Goal: Task Accomplishment & Management: Use online tool/utility

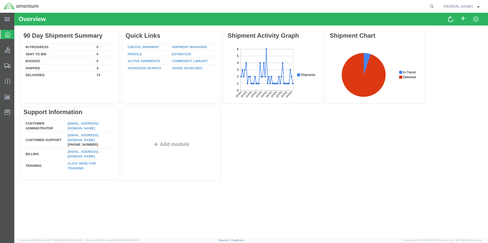
click at [6, 35] on icon at bounding box center [8, 35] width 6 height 6
click at [6, 66] on icon at bounding box center [7, 66] width 6 height 5
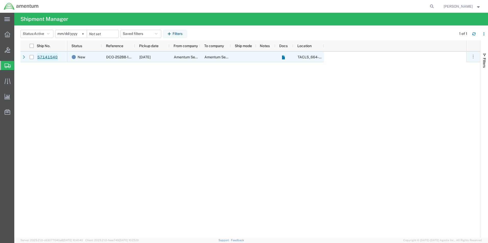
click at [54, 56] on link "57141540" at bounding box center [47, 57] width 21 height 8
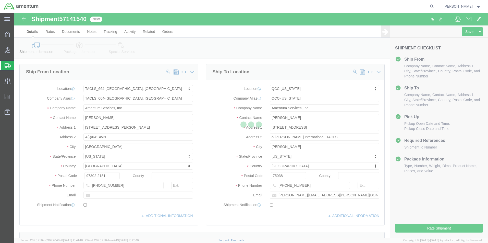
select select "42731"
select select "42668"
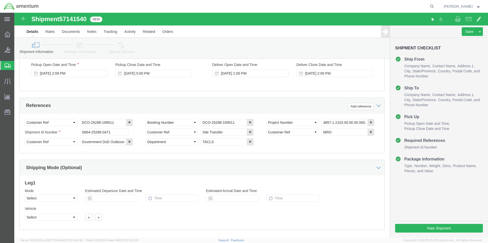
scroll to position [232, 0]
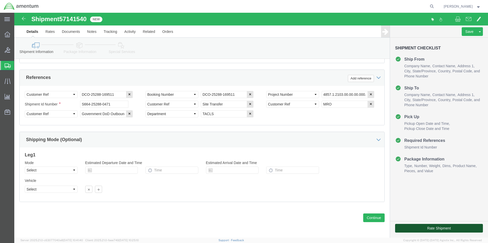
click button "Rate Shipment"
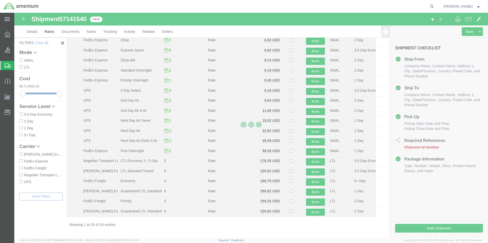
scroll to position [42, 0]
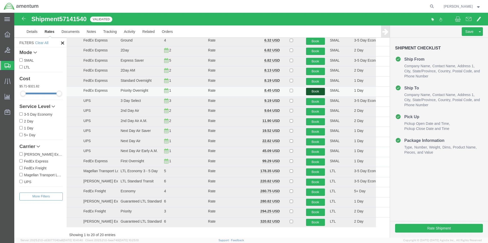
click at [313, 92] on button "Book" at bounding box center [315, 91] width 19 height 7
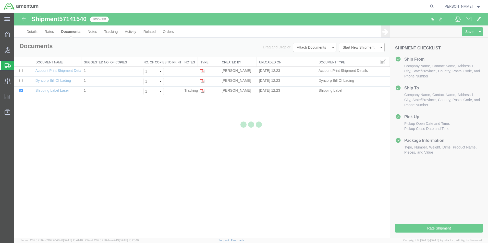
scroll to position [0, 0]
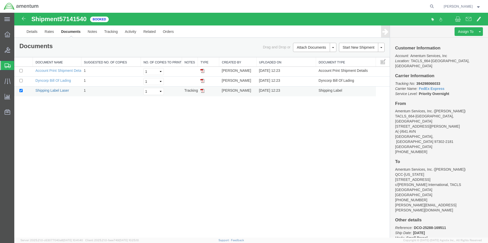
click at [60, 91] on link "Shipping Label Laser" at bounding box center [52, 91] width 34 height 4
